Goal: Entertainment & Leisure: Consume media (video, audio)

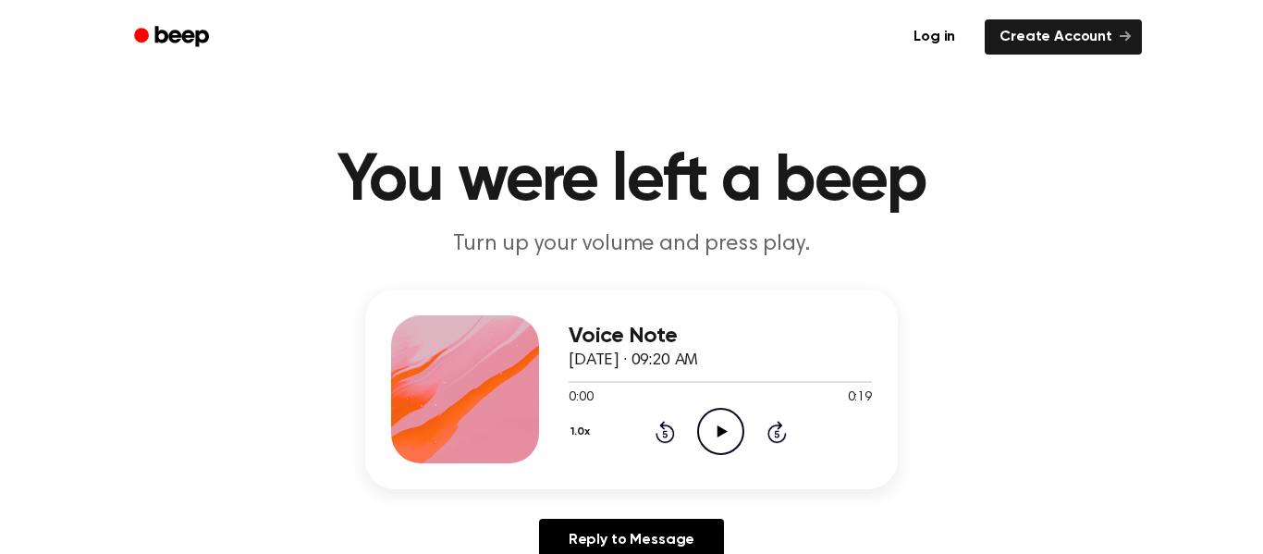
click at [733, 423] on icon "Play Audio" at bounding box center [720, 431] width 47 height 47
click at [709, 436] on icon "Play Audio" at bounding box center [720, 431] width 47 height 47
click at [717, 426] on icon at bounding box center [722, 431] width 10 height 12
